Goal: Task Accomplishment & Management: Use online tool/utility

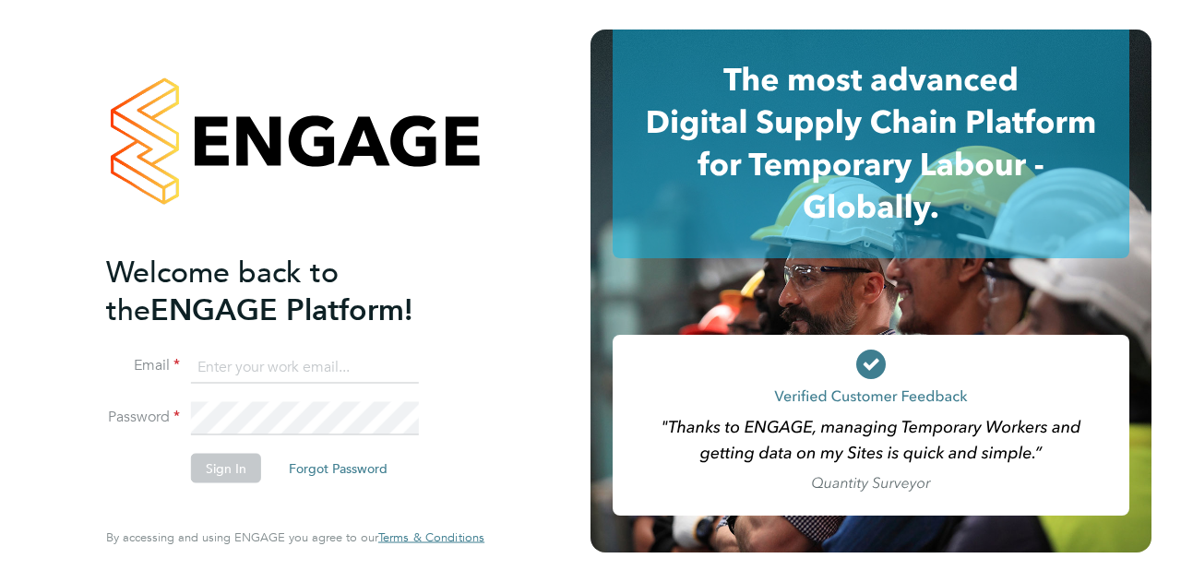
click at [254, 369] on input at bounding box center [305, 367] width 228 height 33
type input "Richard.Astbury@Wates.co.uk"
click at [223, 466] on button "Sign In" at bounding box center [226, 468] width 70 height 30
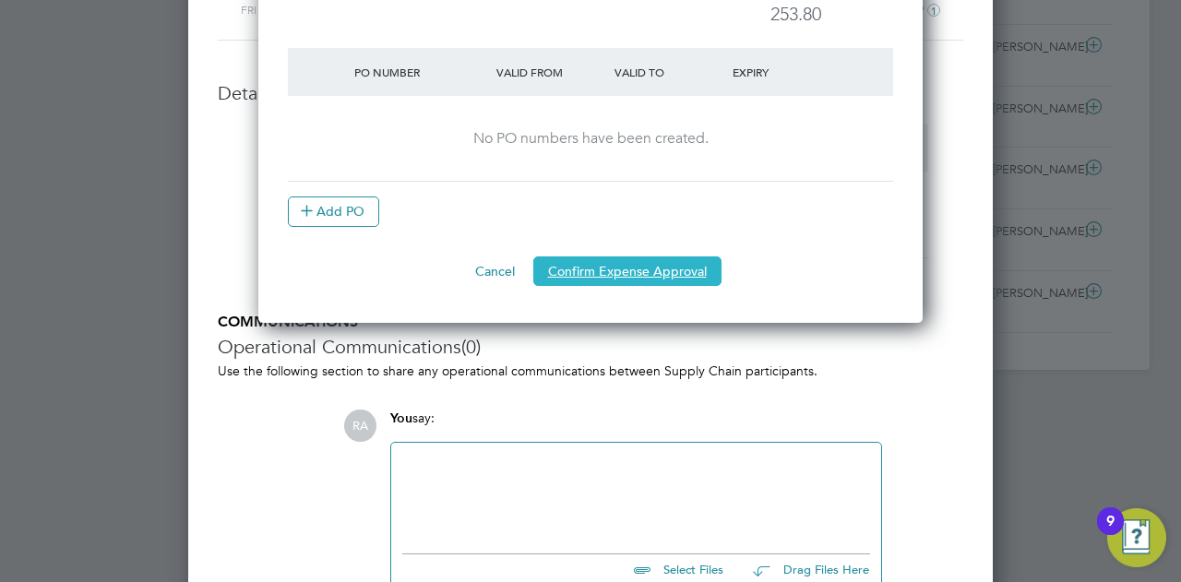
click at [569, 270] on button "Confirm Expense Approval" at bounding box center [628, 272] width 188 height 30
